Goal: Task Accomplishment & Management: Complete application form

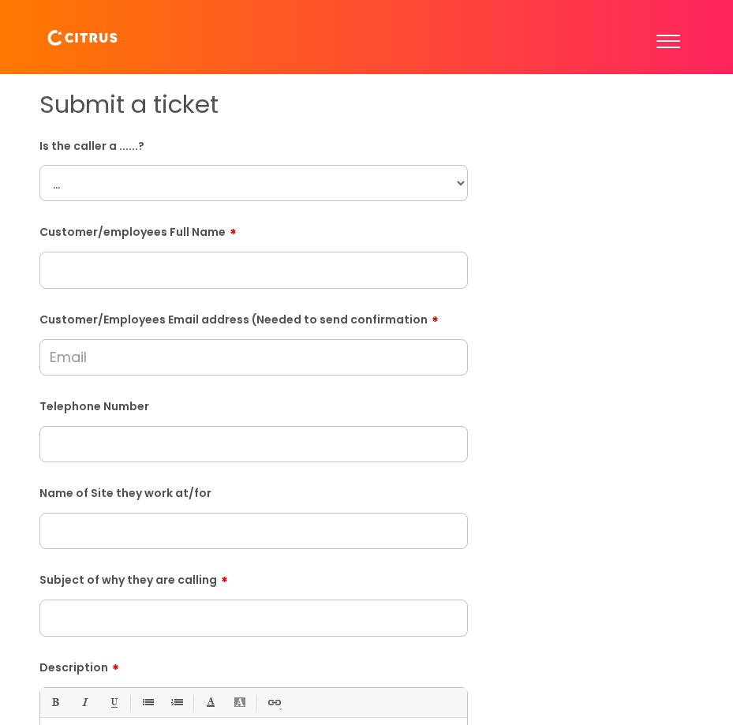
click at [128, 257] on input "text" at bounding box center [253, 270] width 429 height 36
paste input "[PERSON_NAME]"
click at [113, 286] on input "[PERSON_NAME]" at bounding box center [253, 270] width 429 height 36
type input "[PERSON_NAME]"
click at [74, 377] on form "Is the caller a ......? ... Citrus Customer Citrus Employee [DEMOGRAPHIC_DATA] …" at bounding box center [253, 547] width 429 height 828
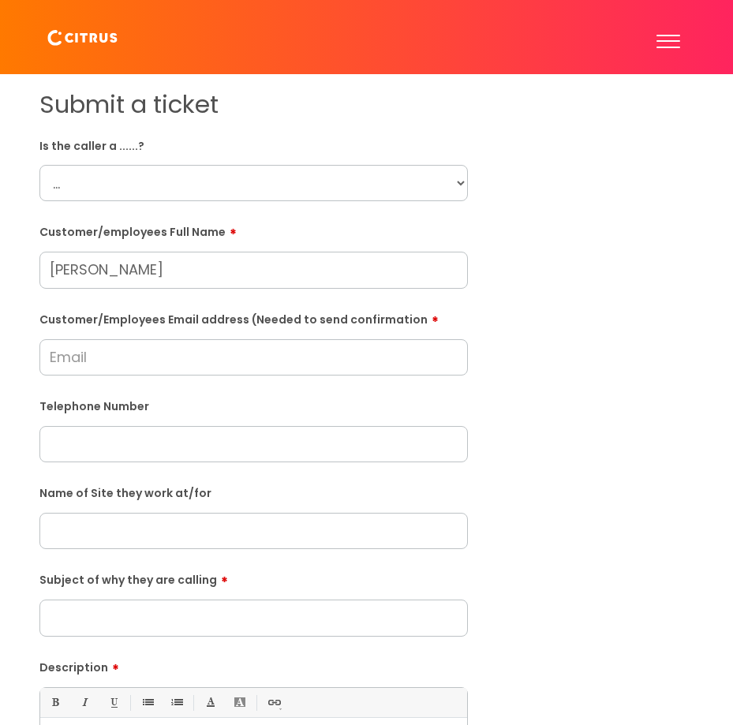
click at [71, 372] on input "Customer/Employees Email address (Needed to send confirmation" at bounding box center [253, 357] width 429 height 36
paste input "[EMAIL_ADDRESS][DOMAIN_NAME]"
type input "[EMAIL_ADDRESS][DOMAIN_NAME]"
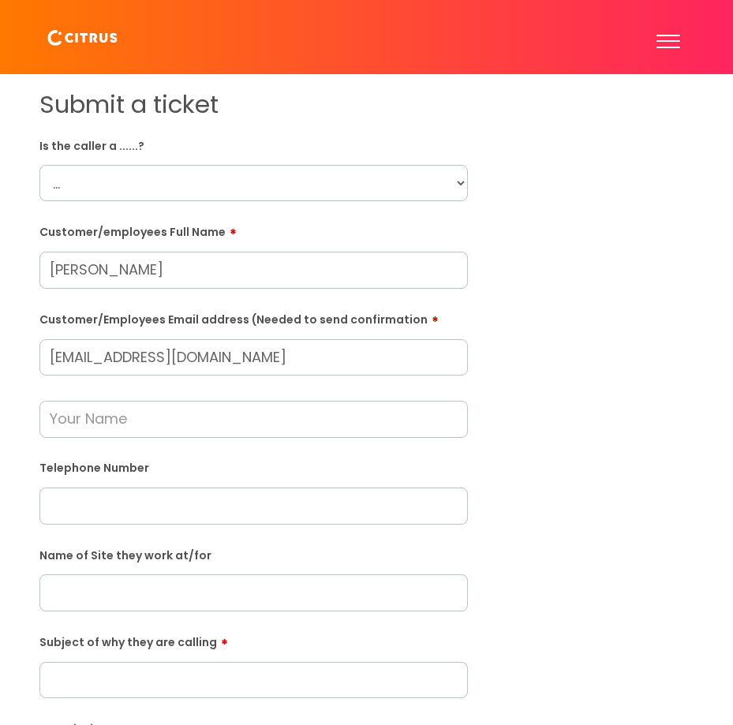
click at [93, 490] on input "text" at bounding box center [253, 506] width 429 height 36
paste input "07535944161"
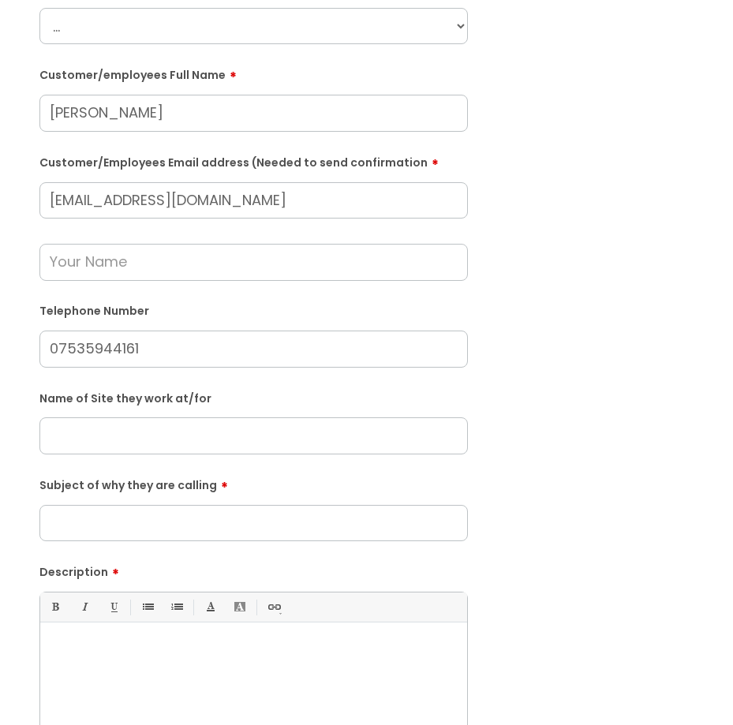
scroll to position [158, 0]
type input "07535944161"
click at [137, 538] on input "Subject of why they are calling" at bounding box center [253, 522] width 429 height 36
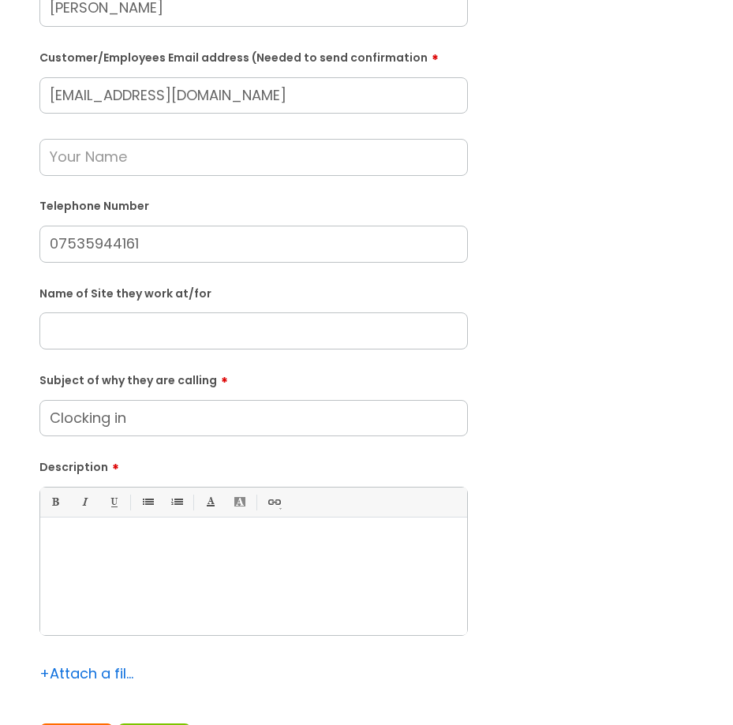
scroll to position [474, 0]
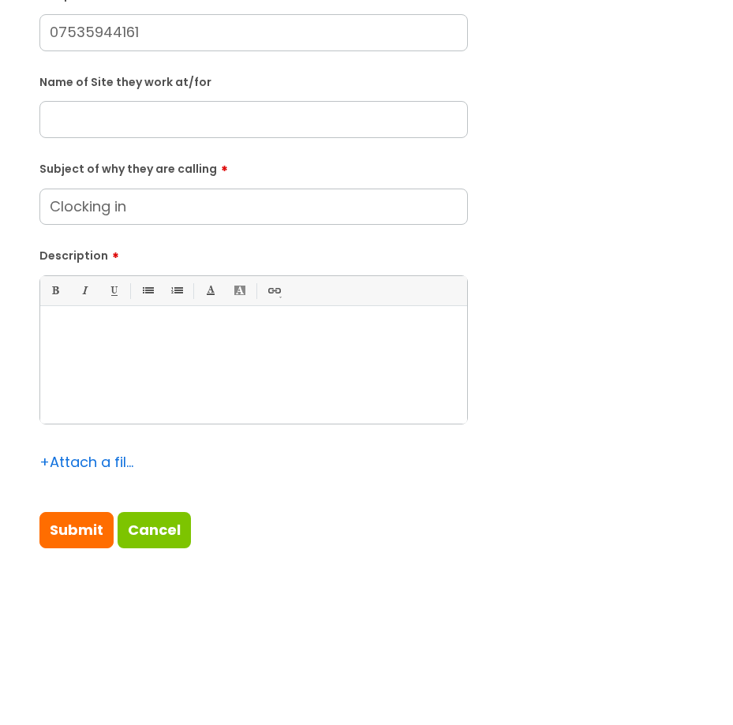
type input "Clocking in"
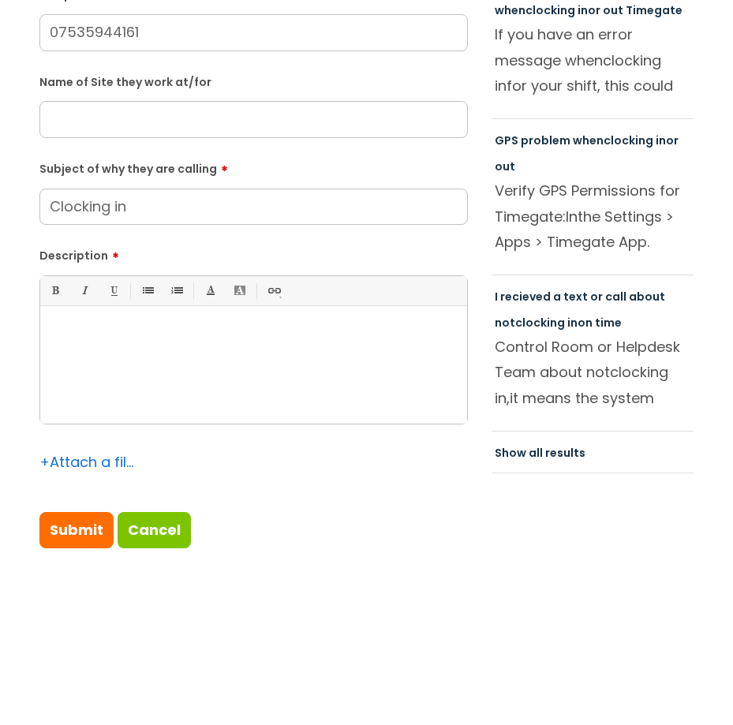
click at [103, 399] on div at bounding box center [253, 369] width 427 height 109
click at [68, 332] on b "called to clock on for 5:30am" at bounding box center [145, 333] width 160 height 15
drag, startPoint x: 202, startPoint y: 350, endPoint x: 64, endPoint y: 353, distance: 138.2
click at [64, 353] on div "He called to clock on for 5:30am" at bounding box center [253, 369] width 427 height 109
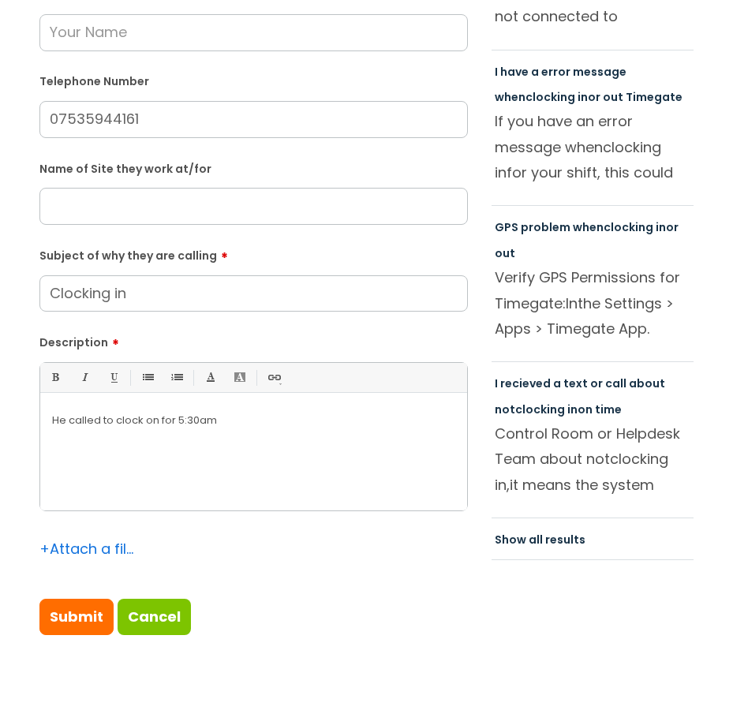
scroll to position [710, 0]
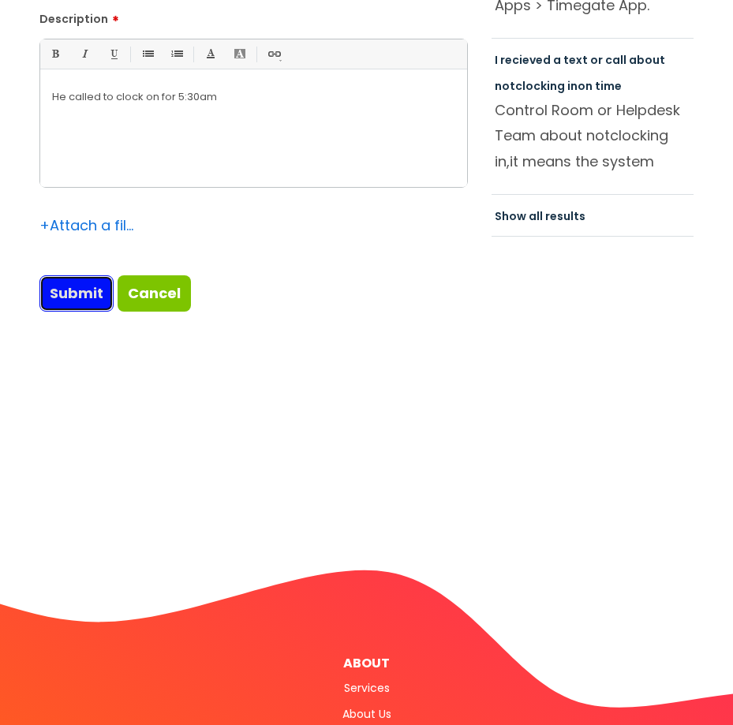
click at [73, 281] on input "Submit" at bounding box center [76, 293] width 74 height 36
type input "Please Wait..."
